Goal: Transaction & Acquisition: Purchase product/service

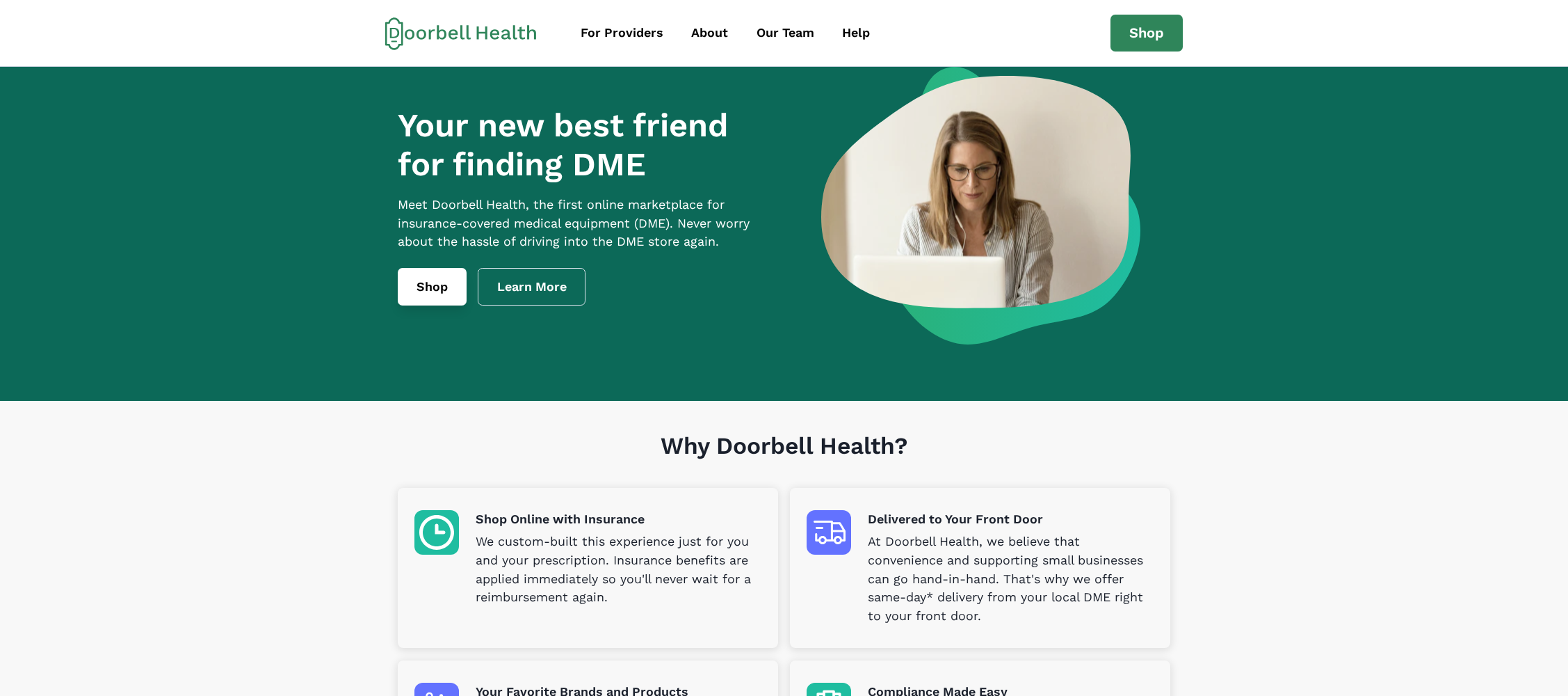
click at [447, 305] on link "Shop" at bounding box center [432, 287] width 69 height 38
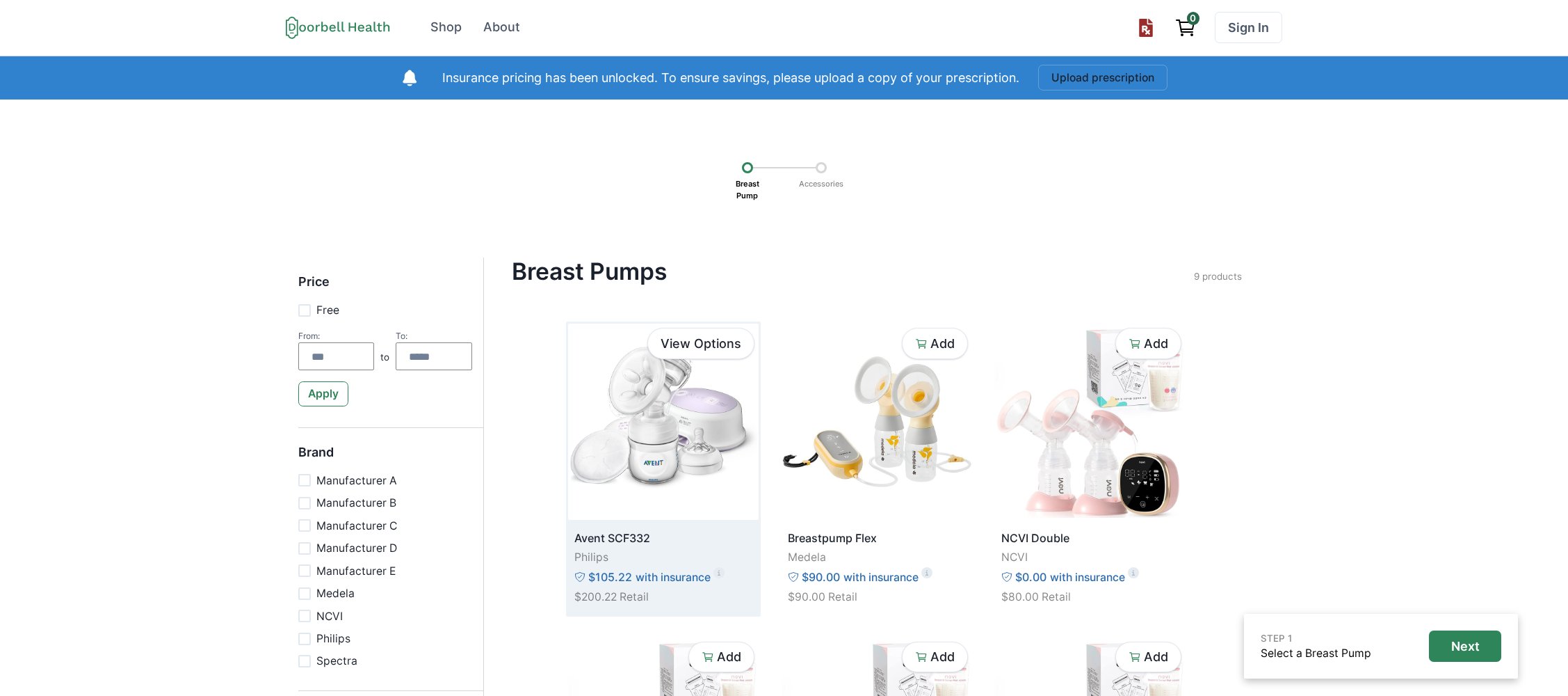
click at [724, 415] on img at bounding box center [663, 422] width 191 height 197
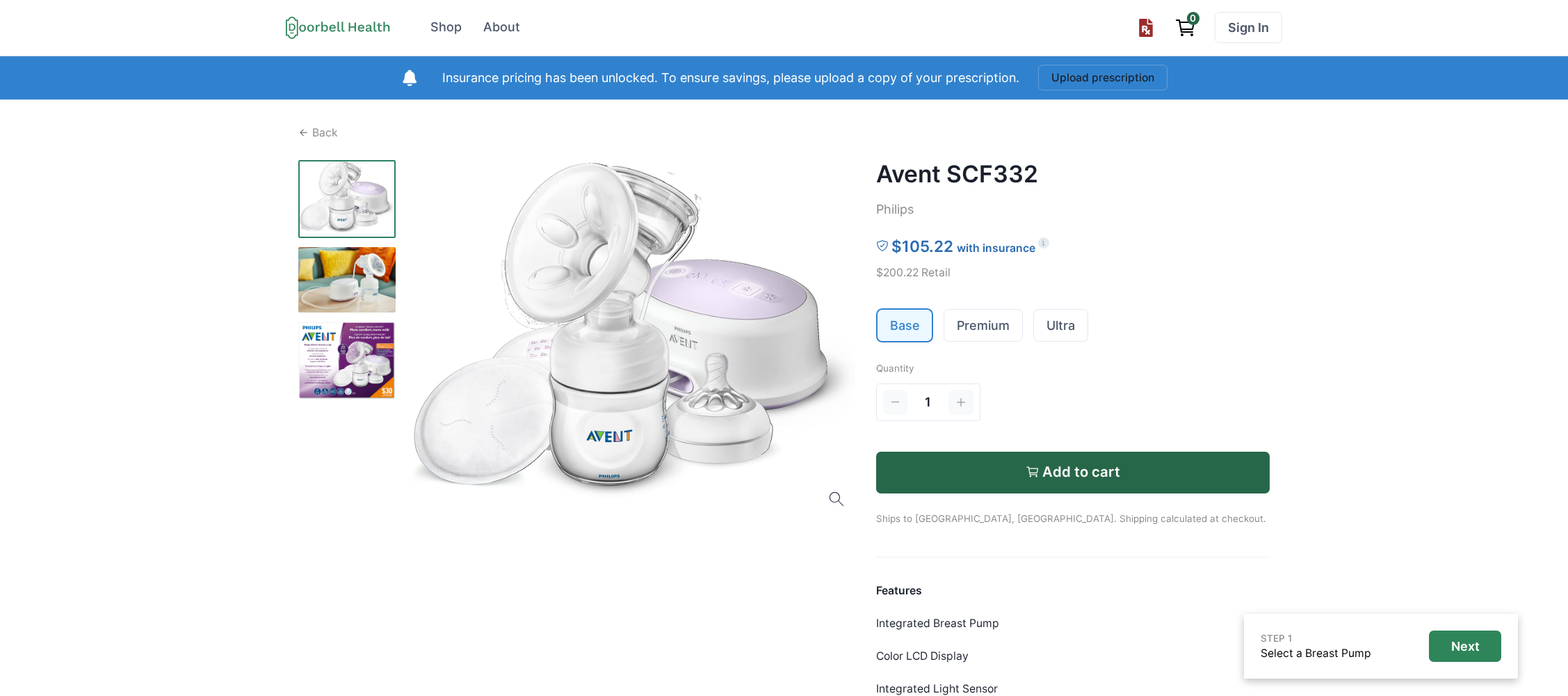
click at [1045, 496] on p "Ships to [GEOGRAPHIC_DATA], [GEOGRAPHIC_DATA]. Shipping calculated at checkout." at bounding box center [1074, 510] width 394 height 33
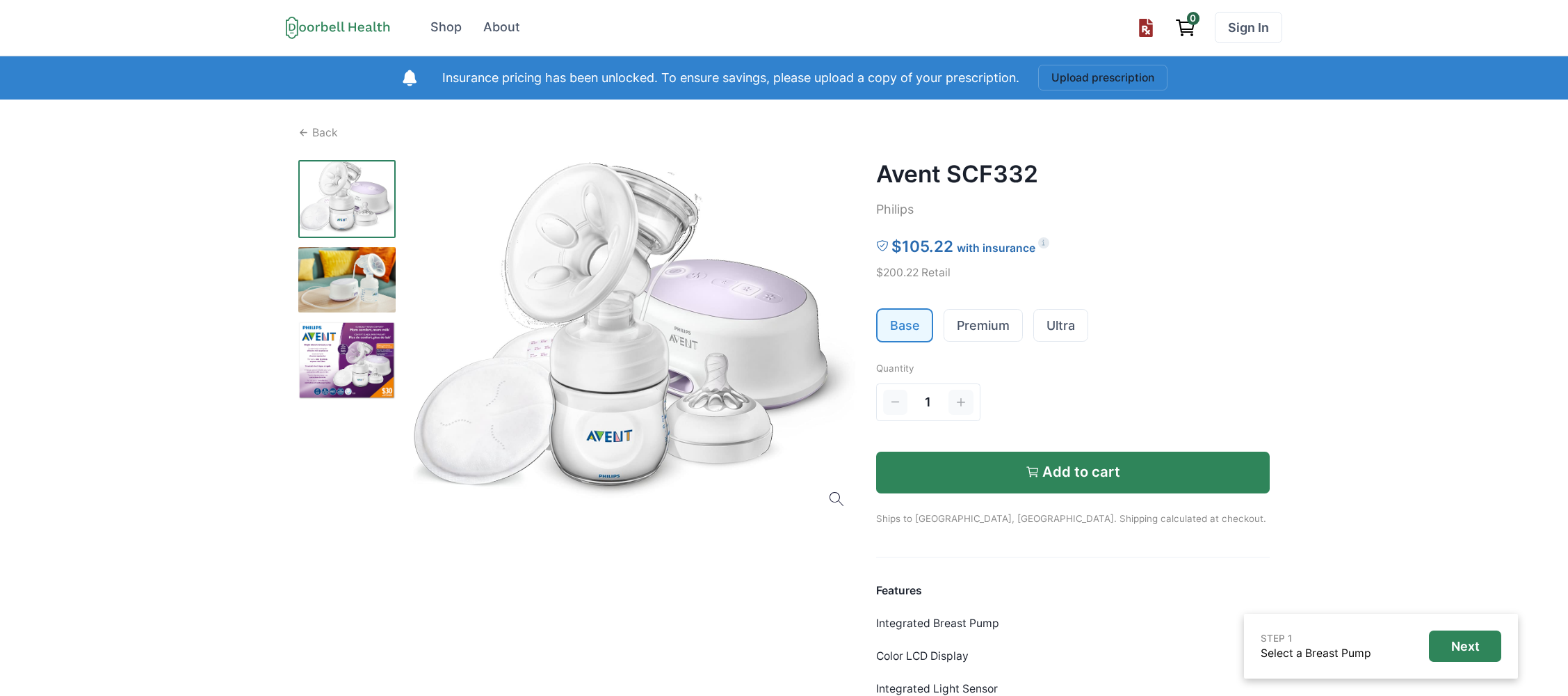
click at [1045, 472] on p "Add to cart" at bounding box center [1081, 472] width 78 height 16
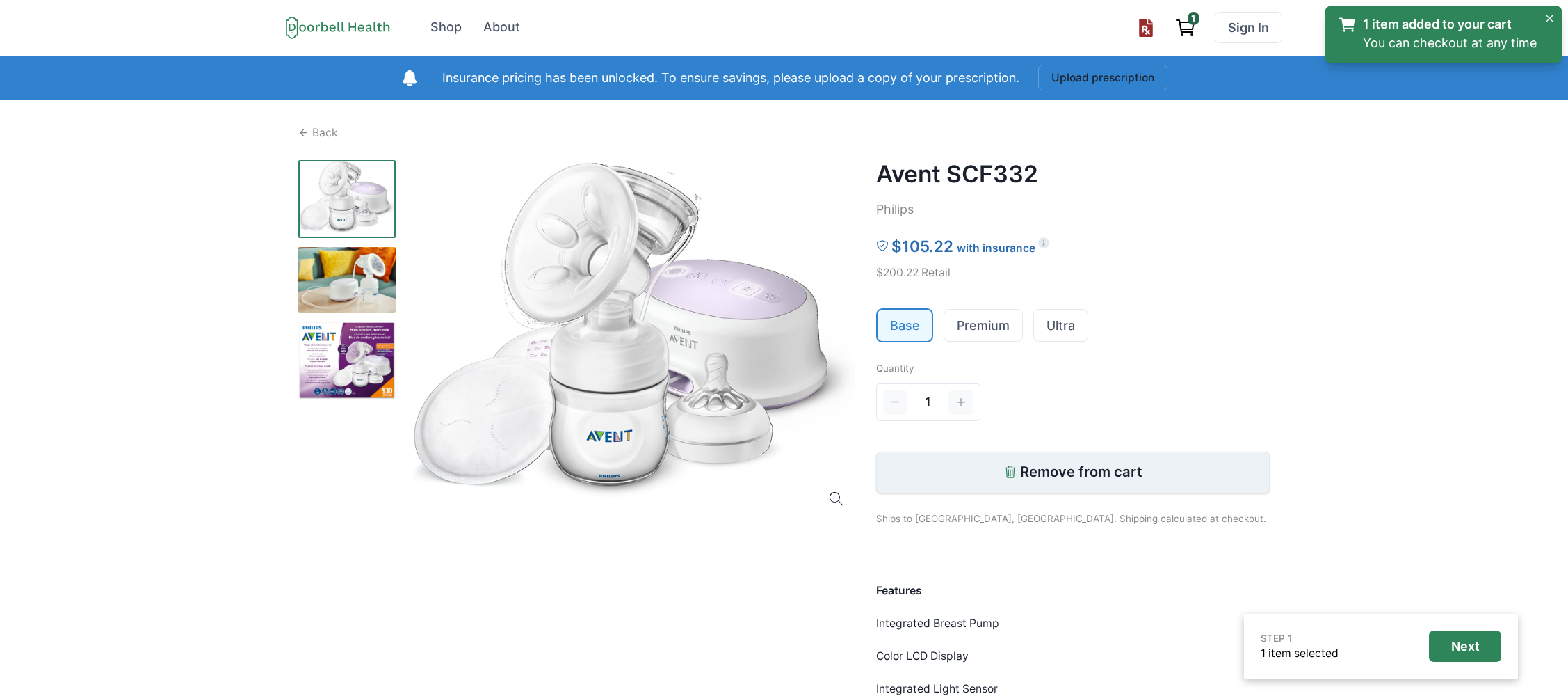
click at [1061, 476] on p "Remove from cart" at bounding box center [1082, 472] width 123 height 16
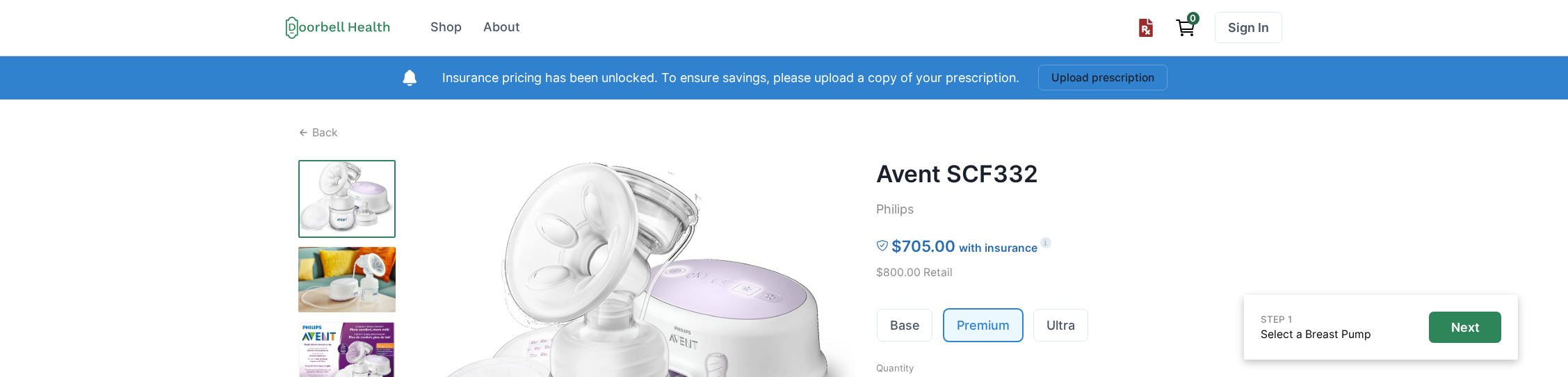
scroll to position [167, 0]
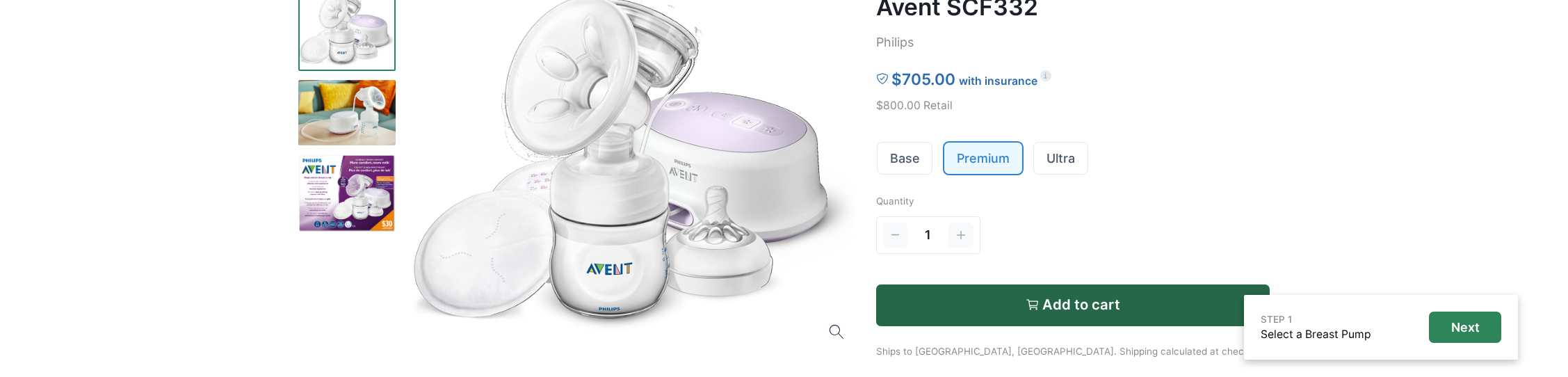
click at [72, 150] on div "Open menu Shop About Sign In Terms of Service Privacy Shop About 0 Sign In Insu…" at bounding box center [784, 315] width 1568 height 964
